Goal: Task Accomplishment & Management: Use online tool/utility

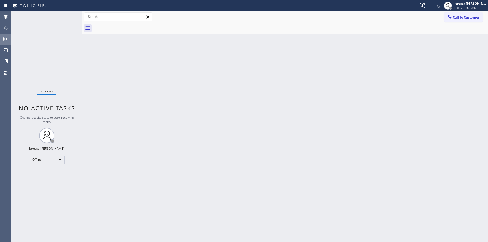
click at [5, 40] on icon at bounding box center [6, 39] width 6 height 6
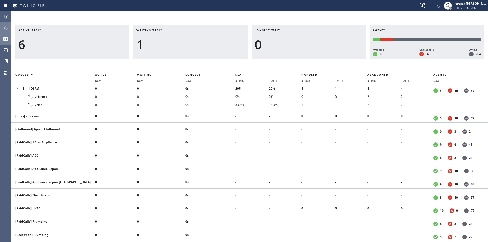
click at [6, 25] on icon at bounding box center [6, 28] width 6 height 6
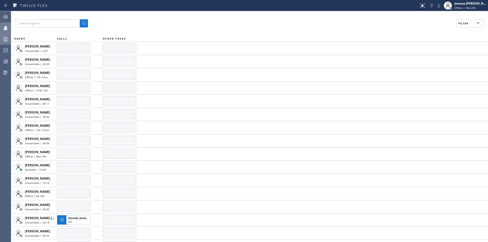
click at [464, 25] on span "Filter" at bounding box center [464, 24] width 10 height 4
click at [422, 62] on label "Available" at bounding box center [450, 60] width 67 height 4
click at [417, 62] on input "Available" at bounding box center [414, 60] width 6 height 6
checkbox input "true"
click at [454, 31] on span "Apply" at bounding box center [457, 29] width 10 height 4
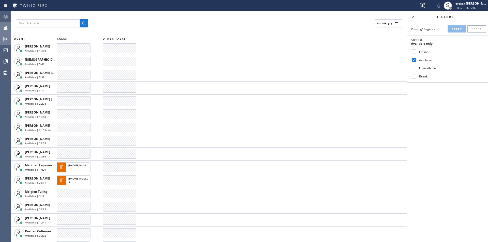
click at [412, 17] on icon at bounding box center [413, 17] width 6 height 6
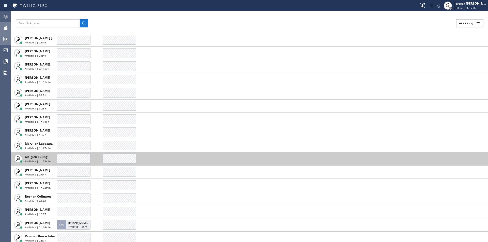
scroll to position [117, 0]
